Goal: Task Accomplishment & Management: Use online tool/utility

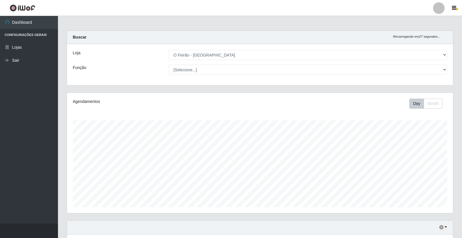
select select "327"
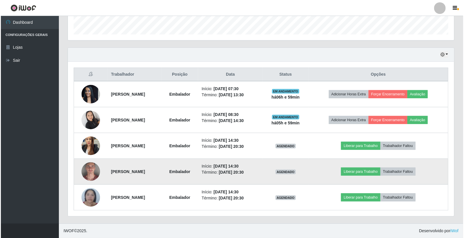
scroll to position [120, 386]
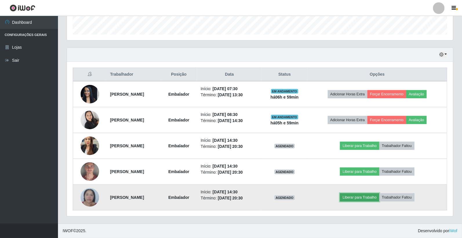
click at [373, 196] on button "Liberar para Trabalho" at bounding box center [359, 197] width 39 height 8
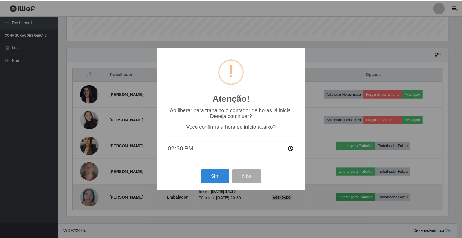
scroll to position [120, 383]
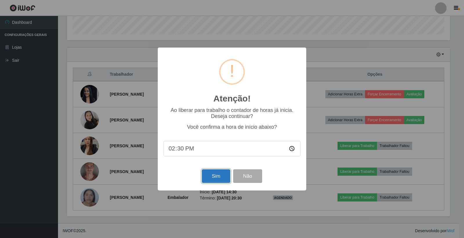
click at [210, 175] on button "Sim" at bounding box center [216, 176] width 28 height 14
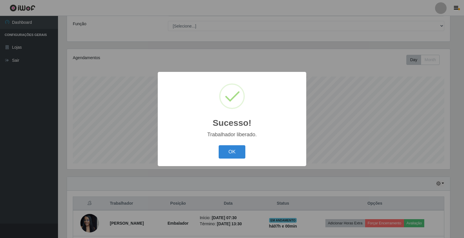
click at [224, 164] on div "Sucesso! × Trabalhador liberado. OK Cancel" at bounding box center [232, 119] width 148 height 94
click at [239, 149] on button "OK" at bounding box center [232, 152] width 27 height 14
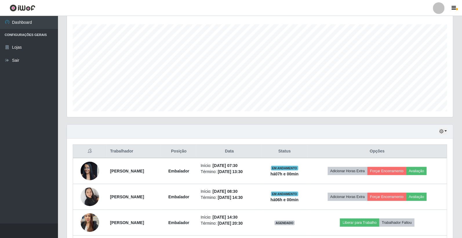
scroll to position [173, 0]
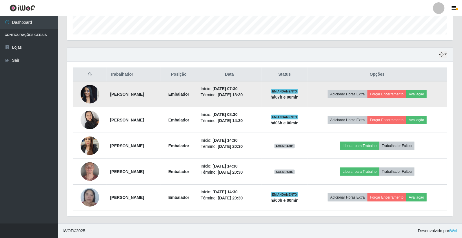
drag, startPoint x: 255, startPoint y: 95, endPoint x: 273, endPoint y: 93, distance: 17.5
click at [258, 93] on li "Término: [DATE] 13:30" at bounding box center [229, 95] width 57 height 6
drag, startPoint x: 108, startPoint y: 92, endPoint x: 288, endPoint y: 95, distance: 180.4
click at [288, 95] on tr "[PERSON_NAME] Início: [DATE] 07:30 Término: [DATE] 13:30 EM ANDAMENTO há 07 h e…" at bounding box center [260, 94] width 374 height 26
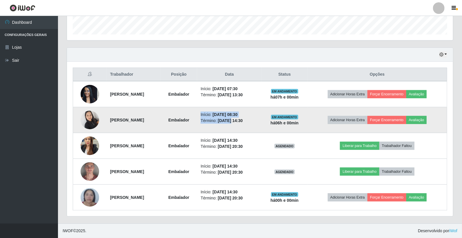
drag, startPoint x: 211, startPoint y: 123, endPoint x: 249, endPoint y: 119, distance: 38.4
click at [249, 119] on tr "[PERSON_NAME] Início: [DATE] 08:30 Término: [DATE] 14:30 EM ANDAMENTO há 06 h e…" at bounding box center [260, 120] width 374 height 26
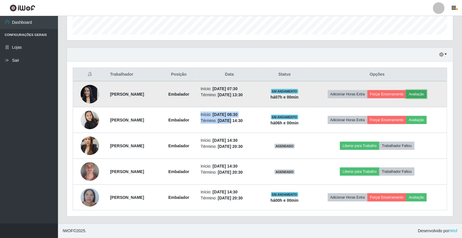
click at [424, 92] on button "Avaliação" at bounding box center [416, 94] width 21 height 8
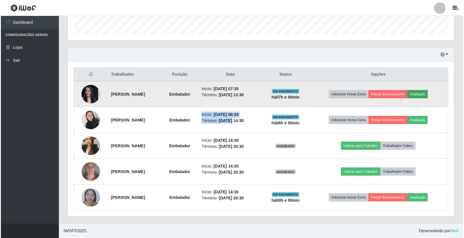
scroll to position [120, 383]
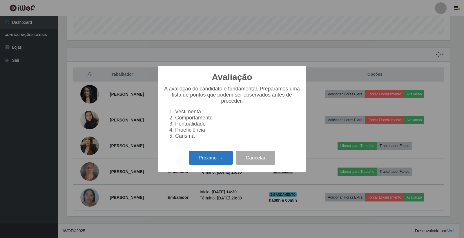
click at [209, 162] on button "Próximo →" at bounding box center [211, 158] width 44 height 14
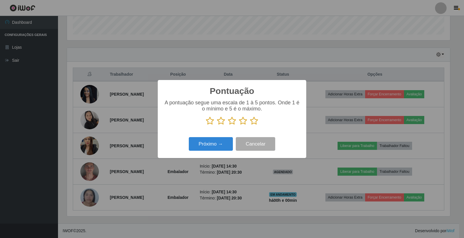
click at [256, 119] on icon at bounding box center [254, 121] width 8 height 9
click at [250, 125] on input "radio" at bounding box center [250, 125] width 0 height 0
click at [212, 144] on button "Próximo →" at bounding box center [211, 144] width 44 height 14
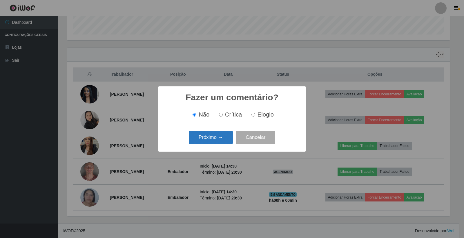
click at [217, 134] on button "Próximo →" at bounding box center [211, 138] width 44 height 14
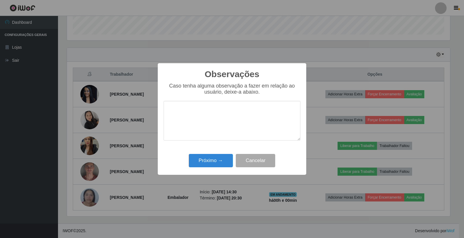
drag, startPoint x: 215, startPoint y: 146, endPoint x: 217, endPoint y: 151, distance: 4.9
click at [216, 150] on div "Observações × Caso tenha alguma observação a fazer em relação ao usuário, deixe…" at bounding box center [232, 119] width 148 height 112
drag, startPoint x: 217, startPoint y: 151, endPoint x: 222, endPoint y: 165, distance: 15.3
click at [219, 163] on div "Observações × Caso tenha alguma observação a fazer em relação ao usuário, deixe…" at bounding box center [232, 119] width 148 height 112
click at [222, 166] on button "Próximo →" at bounding box center [211, 161] width 44 height 14
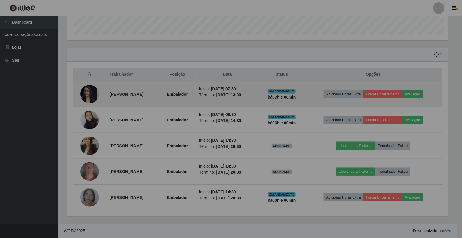
scroll to position [120, 386]
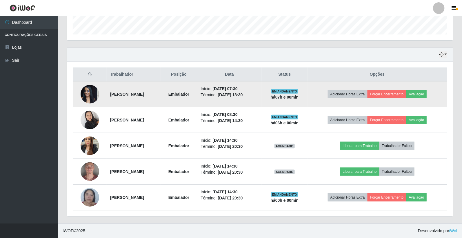
click at [391, 99] on td "Adicionar Horas Extra Forçar Encerramento Avaliação" at bounding box center [377, 94] width 139 height 26
click at [398, 93] on button "Forçar Encerramento" at bounding box center [387, 94] width 39 height 8
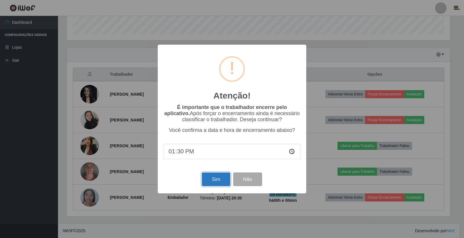
click at [212, 182] on button "Sim" at bounding box center [216, 180] width 28 height 14
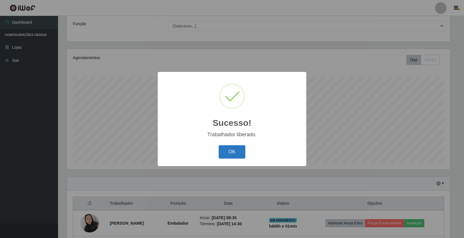
click at [228, 155] on button "OK" at bounding box center [232, 152] width 27 height 14
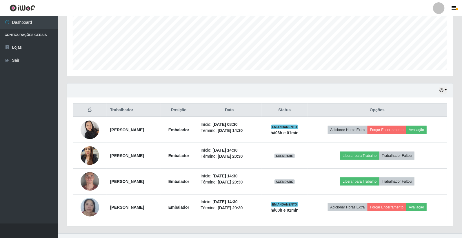
scroll to position [140, 0]
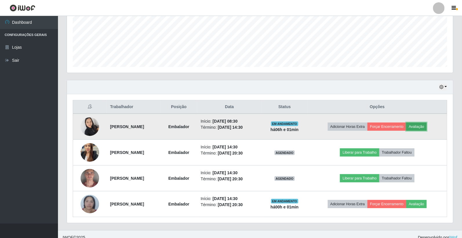
click at [427, 126] on button "Avaliação" at bounding box center [416, 127] width 21 height 8
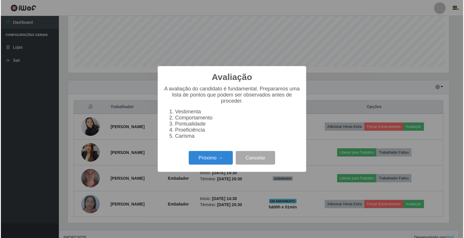
scroll to position [120, 383]
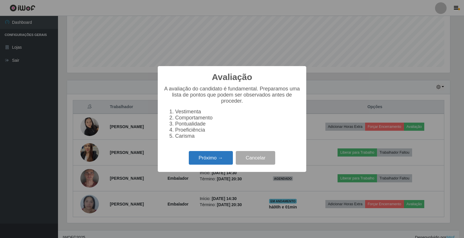
click at [224, 162] on button "Próximo →" at bounding box center [211, 158] width 44 height 14
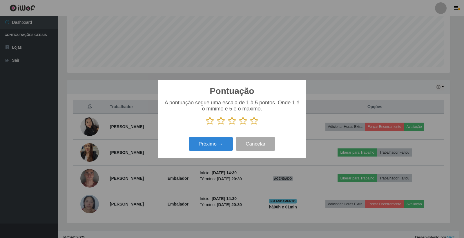
scroll to position [289813, 289550]
click at [254, 122] on icon at bounding box center [254, 121] width 8 height 9
click at [250, 125] on input "radio" at bounding box center [250, 125] width 0 height 0
click at [205, 151] on button "Próximo →" at bounding box center [211, 144] width 44 height 14
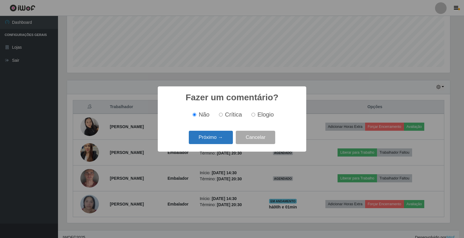
click at [213, 144] on button "Próximo →" at bounding box center [211, 138] width 44 height 14
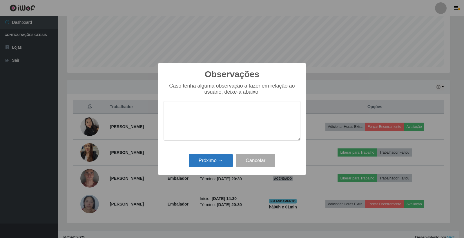
drag, startPoint x: 187, startPoint y: 162, endPoint x: 195, endPoint y: 161, distance: 7.8
click at [195, 161] on div "Próximo → Cancelar" at bounding box center [232, 160] width 137 height 17
drag, startPoint x: 195, startPoint y: 161, endPoint x: 227, endPoint y: 166, distance: 32.5
click at [196, 161] on button "Próximo →" at bounding box center [211, 161] width 44 height 14
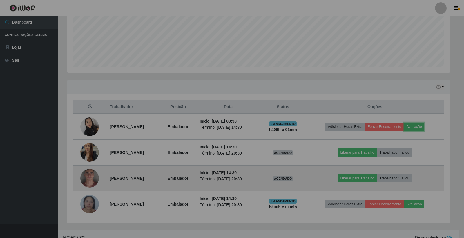
scroll to position [120, 386]
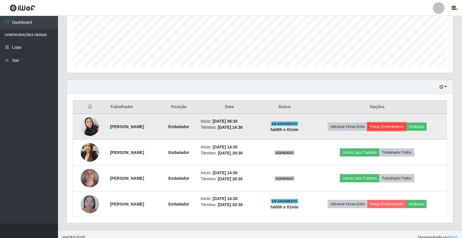
click at [398, 128] on button "Forçar Encerramento" at bounding box center [387, 127] width 39 height 8
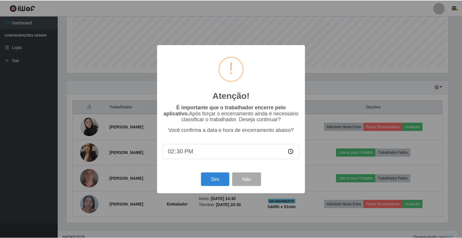
scroll to position [120, 383]
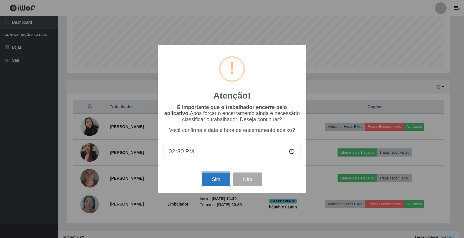
click at [221, 180] on button "Sim" at bounding box center [216, 180] width 28 height 14
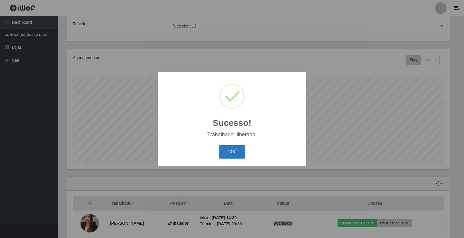
click at [234, 152] on button "OK" at bounding box center [232, 152] width 27 height 14
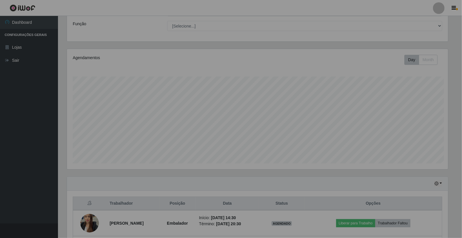
scroll to position [0, 0]
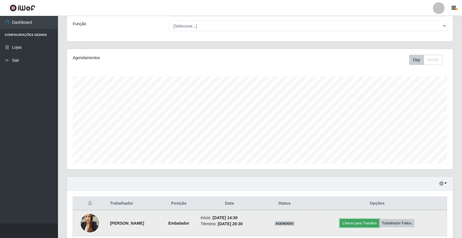
click at [379, 220] on button "Liberar para Trabalho" at bounding box center [359, 223] width 39 height 8
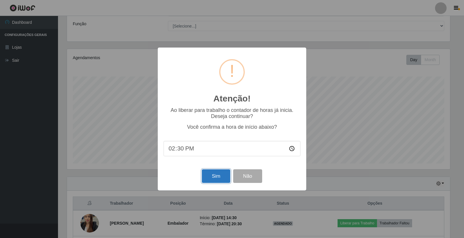
click at [218, 173] on button "Sim" at bounding box center [216, 176] width 28 height 14
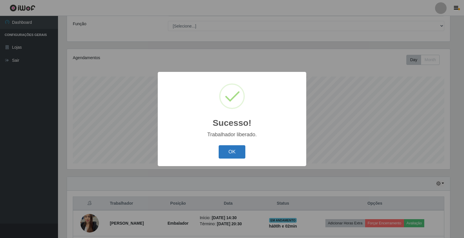
click at [239, 151] on button "OK" at bounding box center [232, 152] width 27 height 14
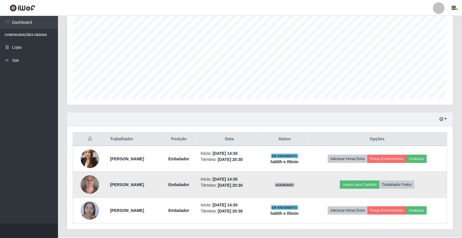
click at [83, 187] on img at bounding box center [90, 185] width 19 height 38
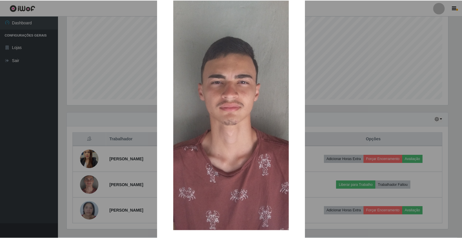
scroll to position [51, 0]
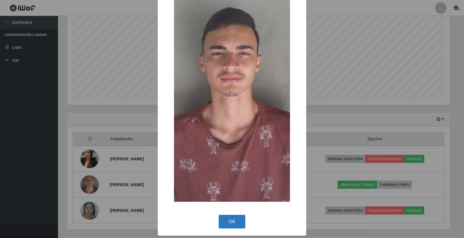
click at [238, 219] on button "OK" at bounding box center [232, 222] width 27 height 14
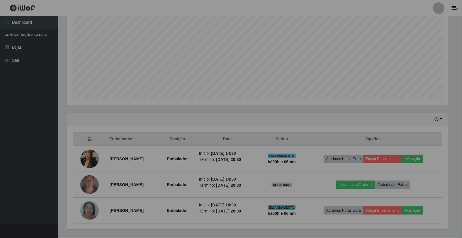
scroll to position [120, 386]
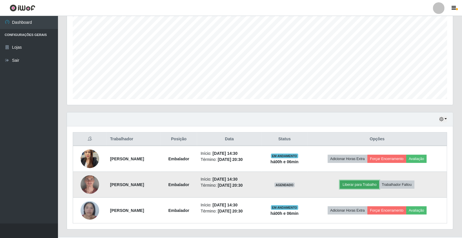
click at [362, 186] on button "Liberar para Trabalho" at bounding box center [359, 185] width 39 height 8
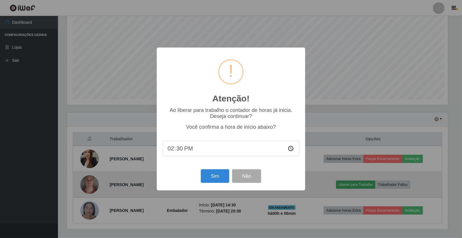
scroll to position [120, 383]
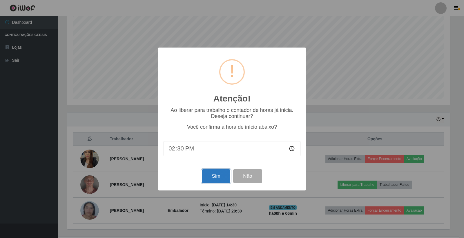
click at [206, 176] on button "Sim" at bounding box center [216, 176] width 28 height 14
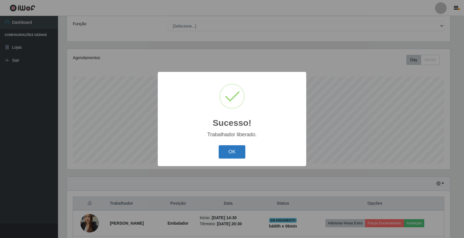
click at [225, 159] on button "OK" at bounding box center [232, 152] width 27 height 14
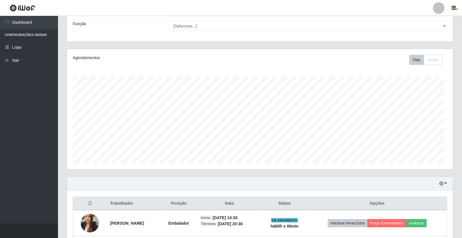
scroll to position [121, 0]
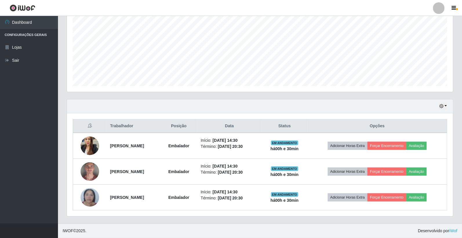
click at [353, 106] on div "Hoje 1 dia 3 dias 1 Semana Não encerrados" at bounding box center [260, 106] width 386 height 14
click at [446, 103] on button "button" at bounding box center [443, 106] width 8 height 7
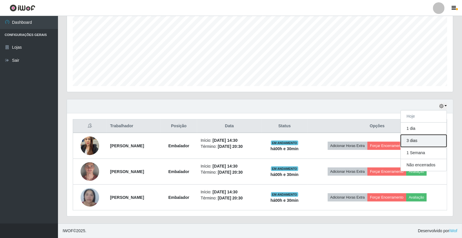
click at [418, 139] on button "3 dias" at bounding box center [424, 141] width 46 height 12
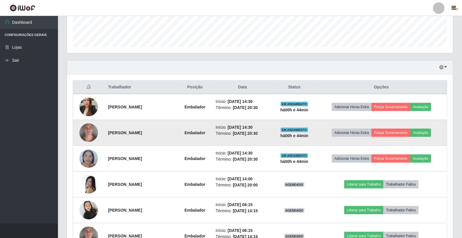
scroll to position [96, 0]
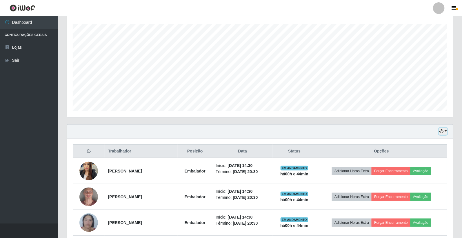
click at [446, 131] on button "button" at bounding box center [443, 131] width 8 height 7
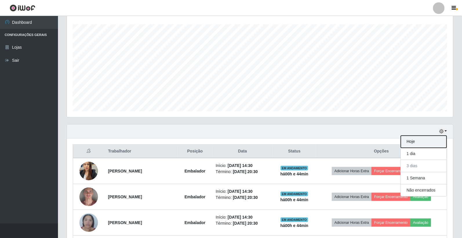
click at [419, 147] on button "Hoje" at bounding box center [424, 142] width 46 height 12
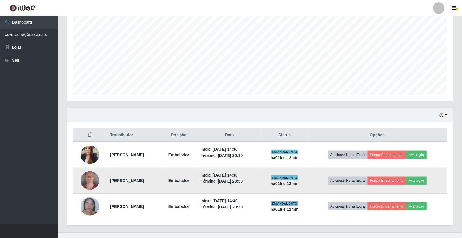
scroll to position [121, 0]
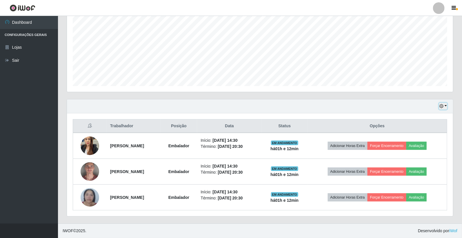
click at [442, 106] on icon "button" at bounding box center [442, 106] width 4 height 4
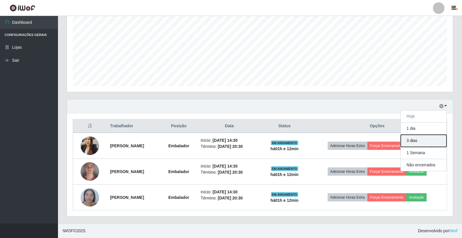
click at [423, 138] on button "3 dias" at bounding box center [424, 141] width 46 height 12
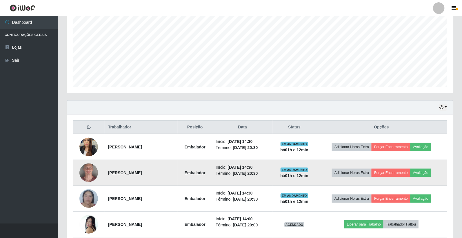
scroll to position [96, 0]
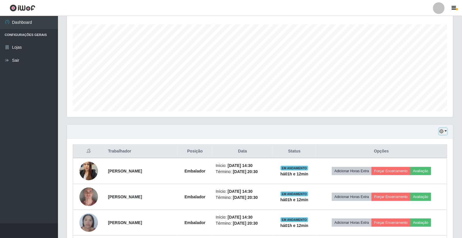
click at [444, 131] on icon "button" at bounding box center [442, 131] width 4 height 4
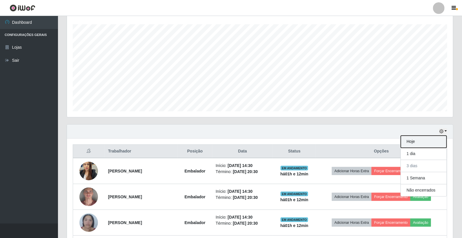
click at [408, 142] on button "Hoje" at bounding box center [424, 142] width 46 height 12
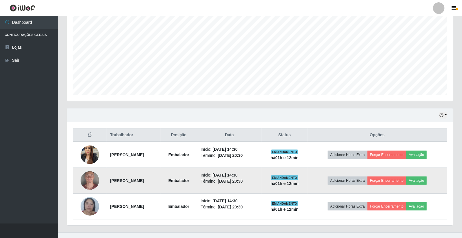
scroll to position [121, 0]
